Goal: Task Accomplishment & Management: Use online tool/utility

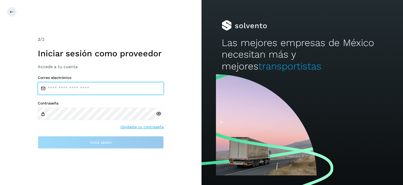
click at [77, 90] on input "email" at bounding box center [101, 88] width 126 height 13
type input "**********"
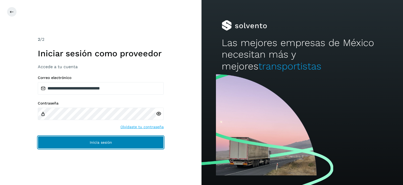
click at [105, 137] on button "Inicia sesión" at bounding box center [101, 142] width 126 height 13
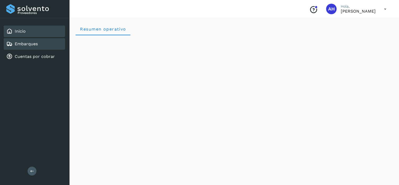
click at [28, 46] on div "Embarques" at bounding box center [21, 44] width 31 height 6
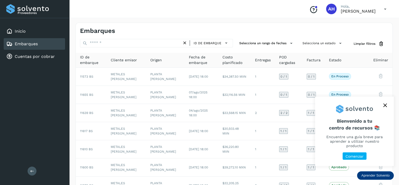
click at [386, 107] on icon "close," at bounding box center [385, 105] width 4 height 4
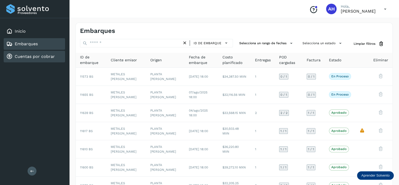
click at [39, 56] on link "Cuentas por cobrar" at bounding box center [35, 56] width 40 height 5
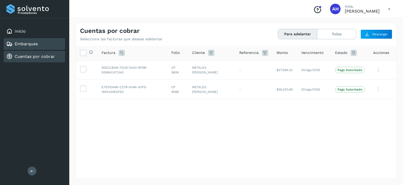
click at [25, 45] on link "Embarques" at bounding box center [26, 43] width 23 height 5
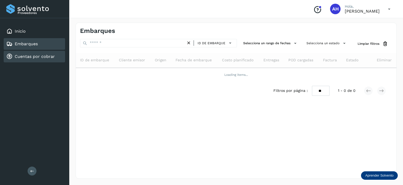
click at [36, 60] on div "Cuentas por cobrar" at bounding box center [34, 57] width 61 height 12
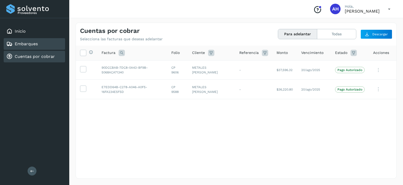
click at [35, 45] on link "Embarques" at bounding box center [26, 43] width 23 height 5
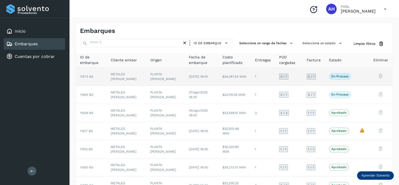
click at [91, 77] on span "11573 BS" at bounding box center [86, 77] width 13 height 4
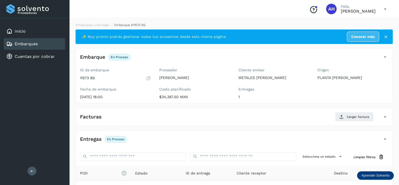
scroll to position [64, 0]
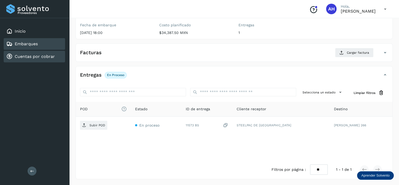
click at [52, 57] on link "Cuentas por cobrar" at bounding box center [35, 56] width 40 height 5
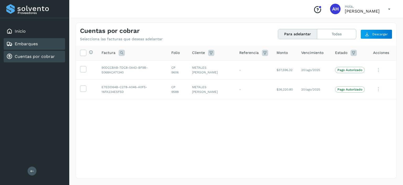
click at [40, 47] on div "Embarques" at bounding box center [34, 44] width 61 height 12
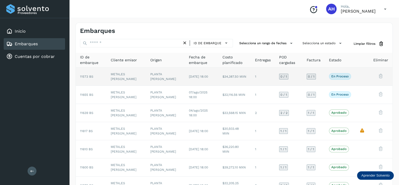
click at [86, 76] on span "11573 BS" at bounding box center [86, 77] width 13 height 4
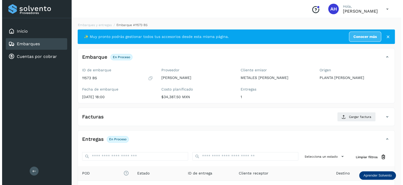
scroll to position [64, 0]
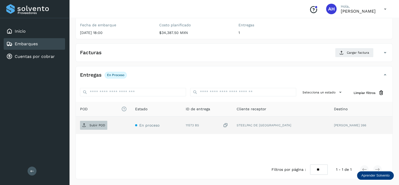
click at [94, 125] on p "Subir POD" at bounding box center [97, 125] width 16 height 4
click at [96, 126] on p "Subir POD" at bounding box center [97, 125] width 16 height 4
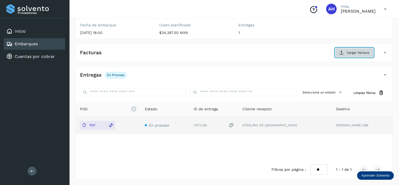
click at [343, 52] on icon at bounding box center [342, 52] width 4 height 4
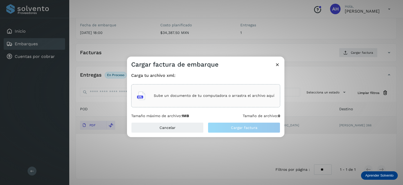
click at [207, 92] on div "Sube un documento de tu computadora o arrastra el archivo aquí" at bounding box center [206, 95] width 138 height 14
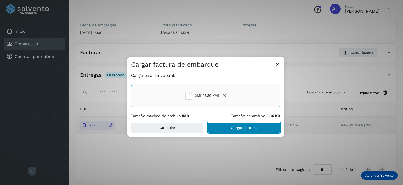
click at [259, 125] on button "Cargar factura" at bounding box center [244, 127] width 72 height 10
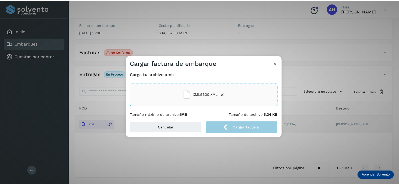
scroll to position [64, 0]
